Goal: Navigation & Orientation: Go to known website

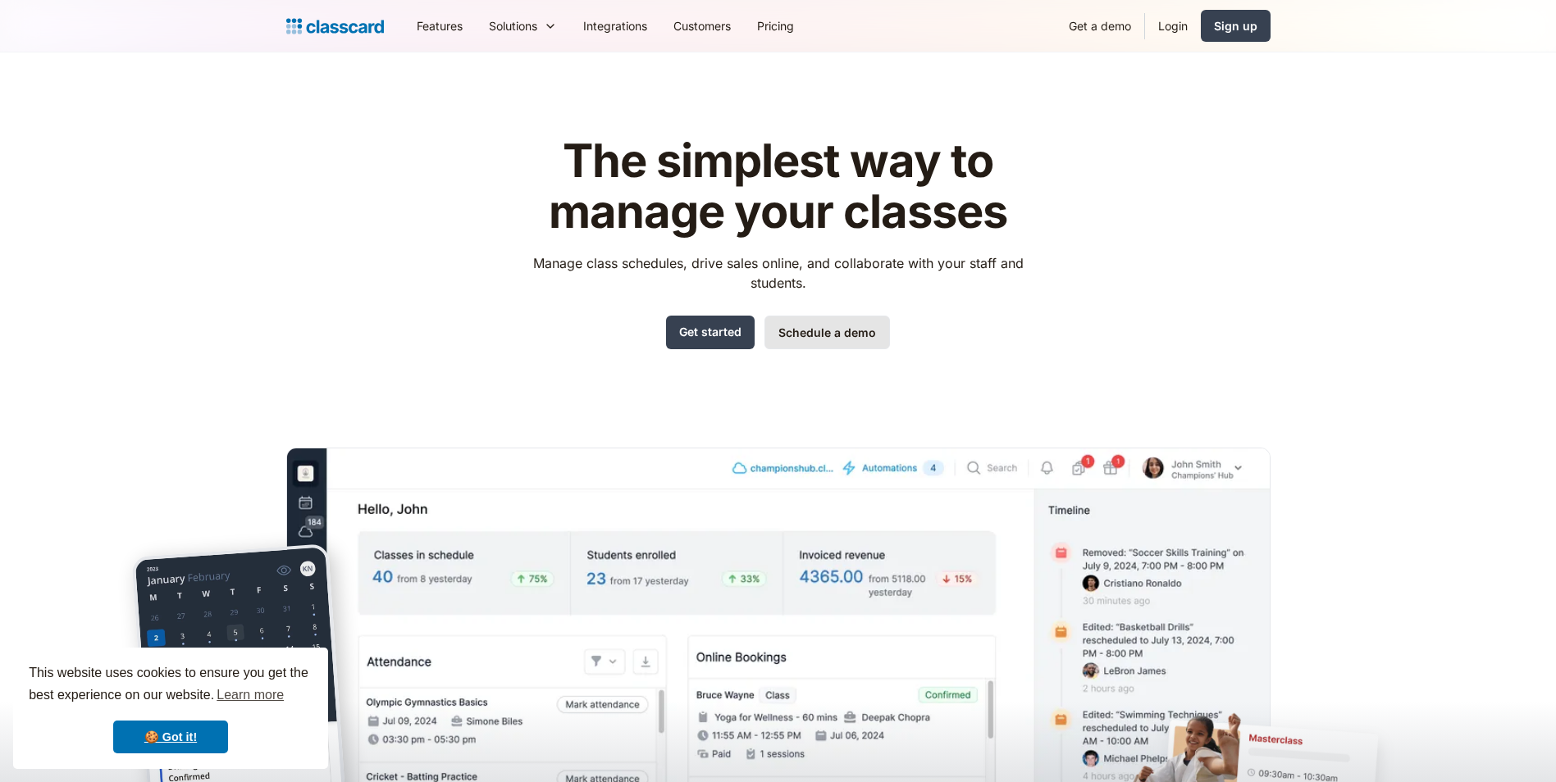
click at [799, 339] on link "Schedule a demo" at bounding box center [826, 333] width 125 height 34
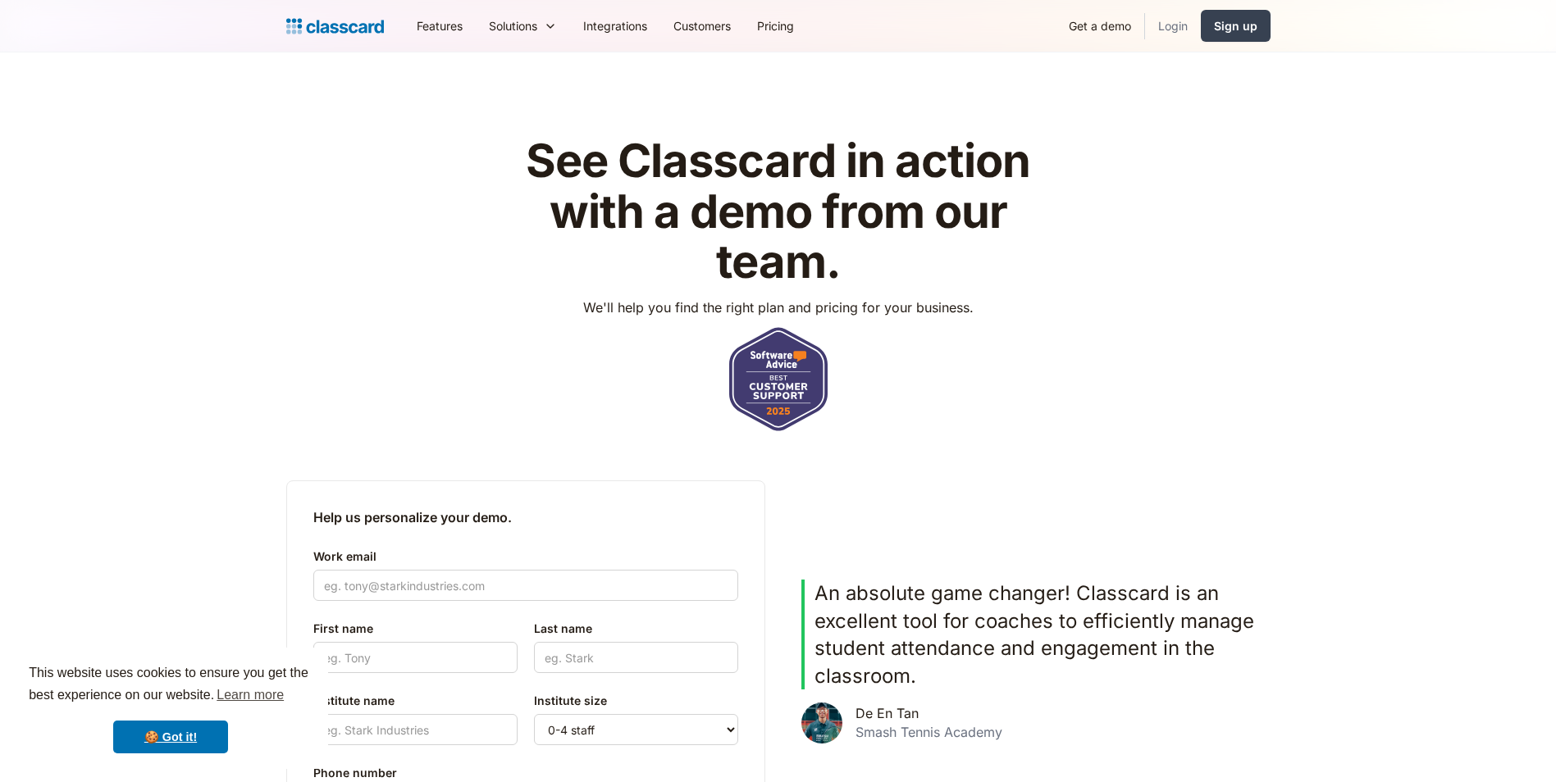
click at [1177, 34] on link "Login" at bounding box center [1173, 25] width 56 height 37
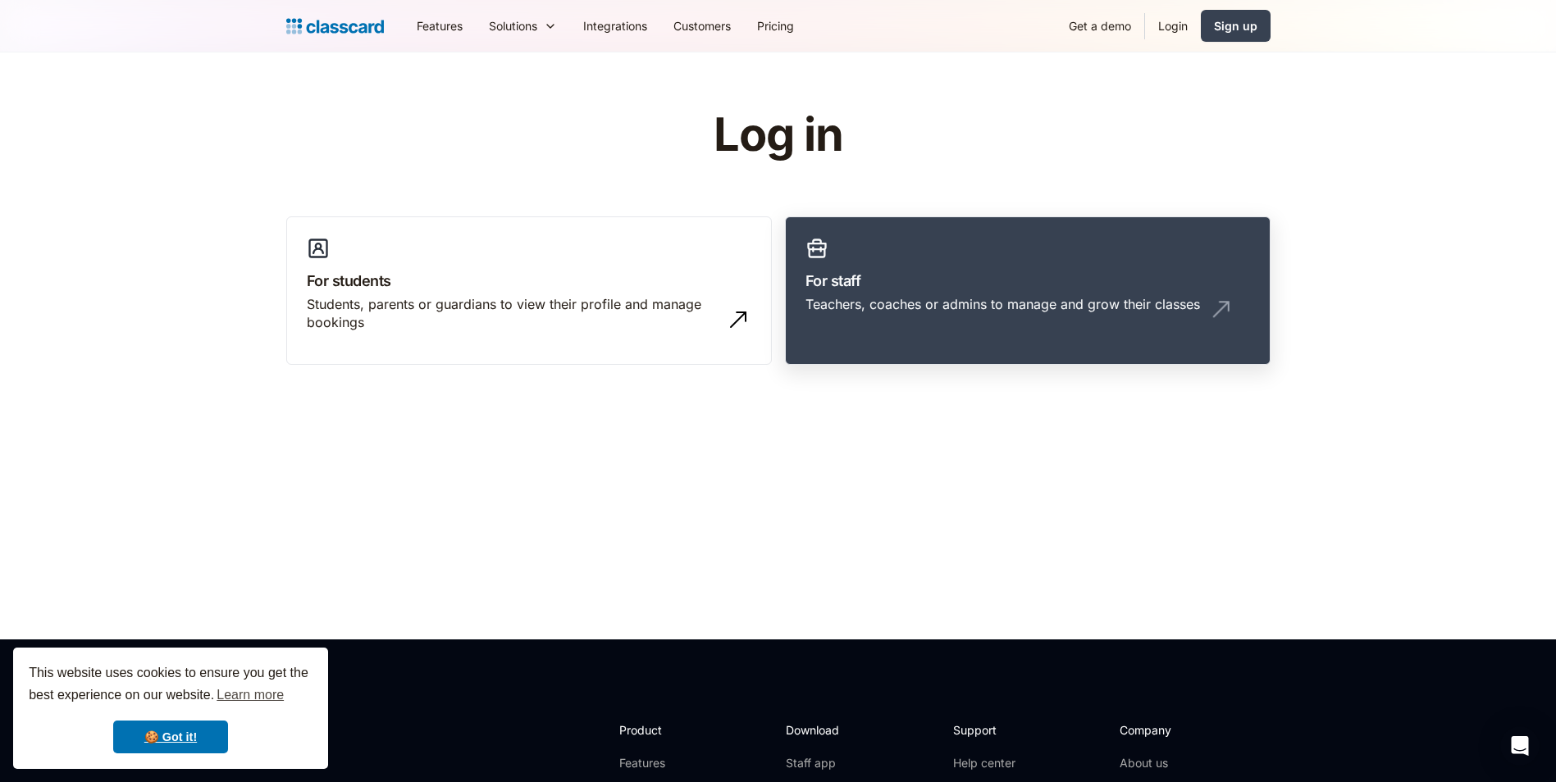
click at [1001, 324] on div "Teachers, coaches or admins to manage and grow their classes" at bounding box center [1027, 310] width 444 height 31
